Goal: Find contact information: Find contact information

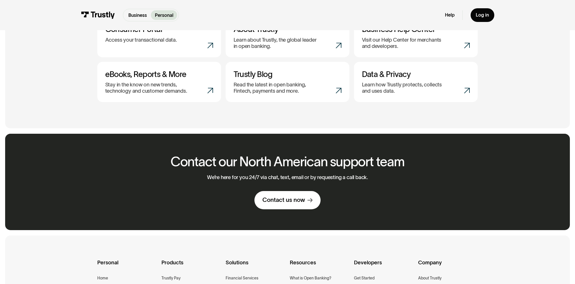
scroll to position [331, 0]
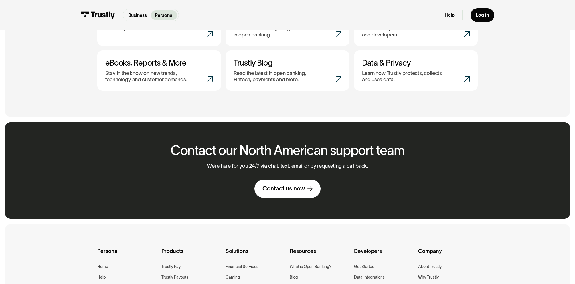
drag, startPoint x: 233, startPoint y: 201, endPoint x: 241, endPoint y: 197, distance: 8.4
click at [233, 201] on div "Contact our North American support team We’re here for you 24/7 via chat, text,…" at bounding box center [287, 170] width 249 height 97
click at [282, 198] on link "Contact us now" at bounding box center [287, 189] width 66 height 18
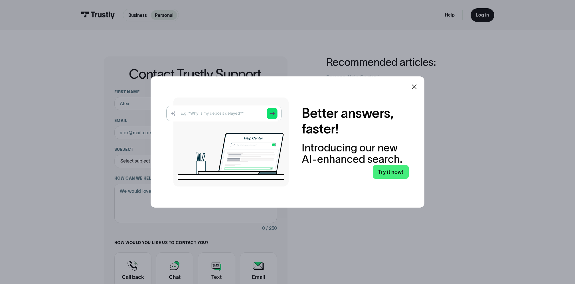
click at [414, 86] on icon at bounding box center [414, 86] width 5 height 5
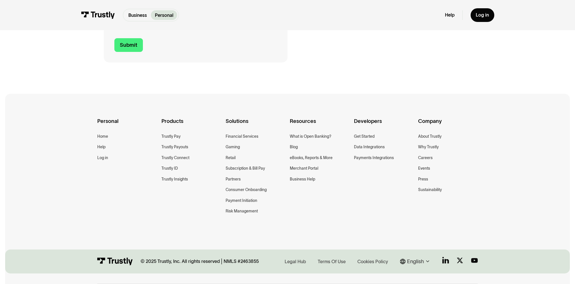
scroll to position [290, 0]
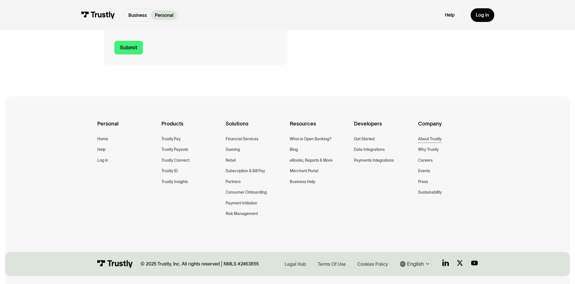
click at [432, 138] on div "About Trustly" at bounding box center [429, 139] width 23 height 7
